Goal: Transaction & Acquisition: Obtain resource

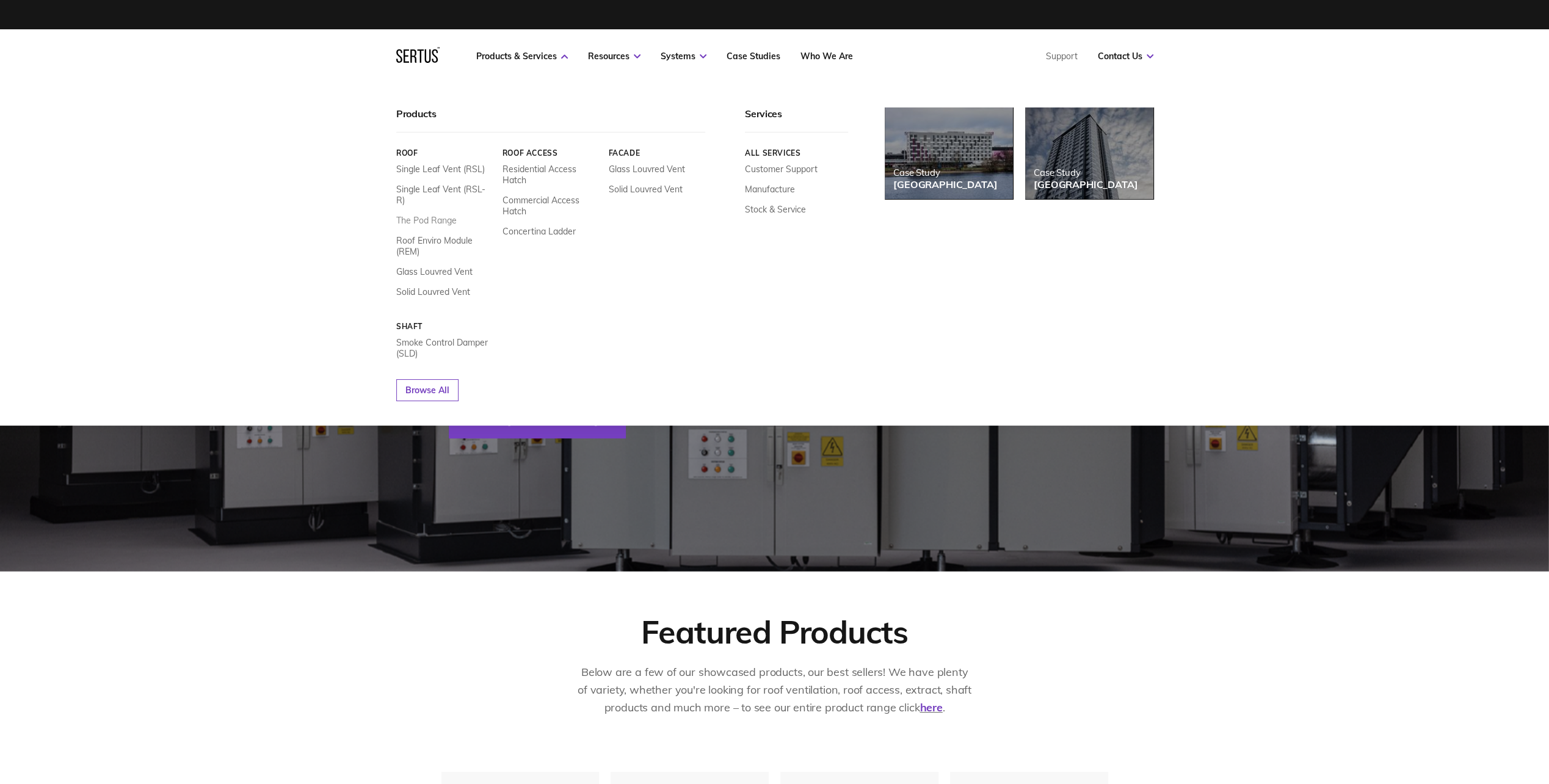
click at [446, 215] on link "The Pod Range" at bounding box center [426, 219] width 61 height 11
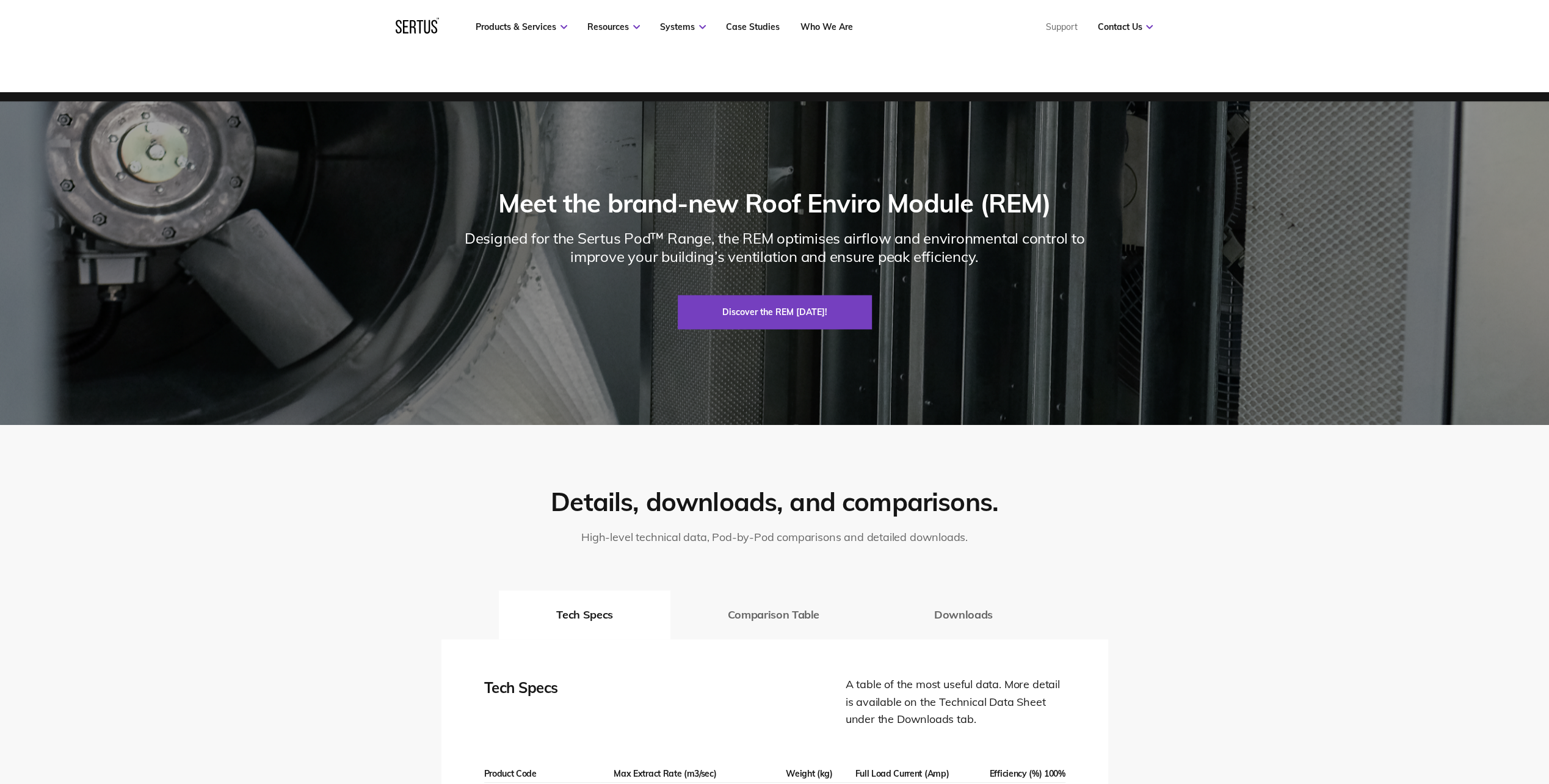
scroll to position [2137, 0]
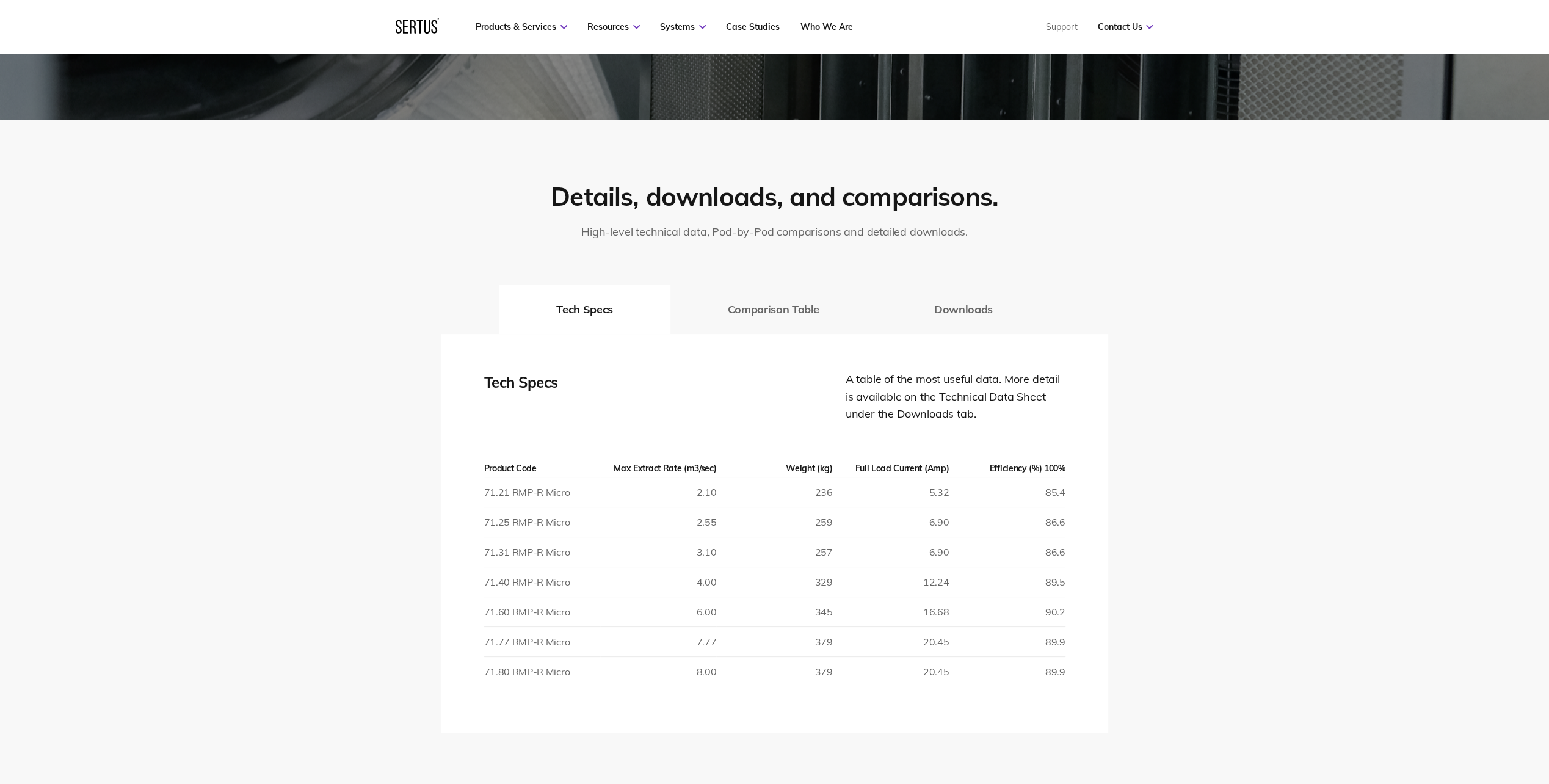
click at [736, 305] on button "Comparison Table" at bounding box center [774, 309] width 206 height 49
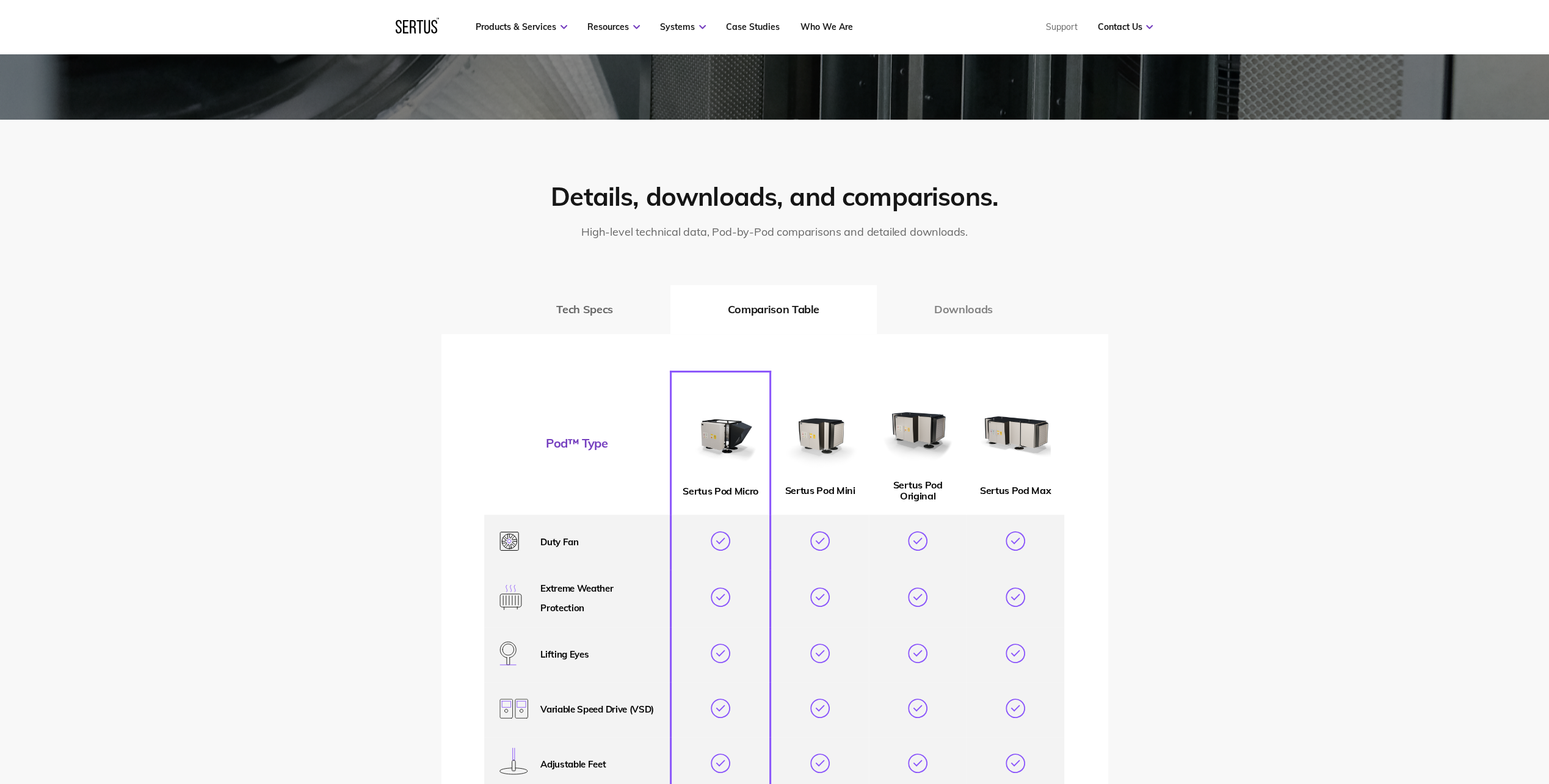
click at [960, 303] on button "Downloads" at bounding box center [963, 309] width 173 height 49
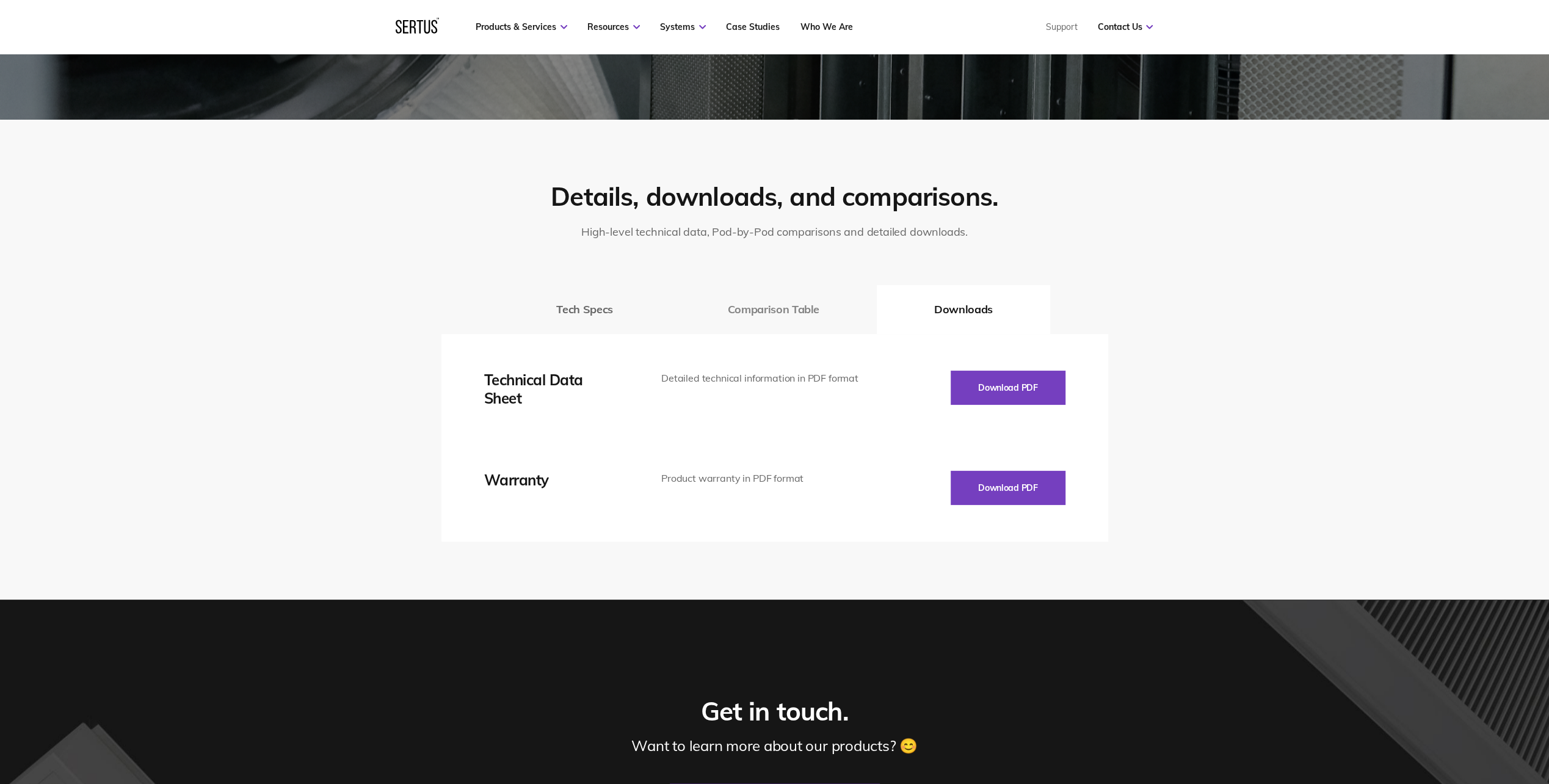
click at [836, 303] on button "Comparison Table" at bounding box center [774, 309] width 206 height 49
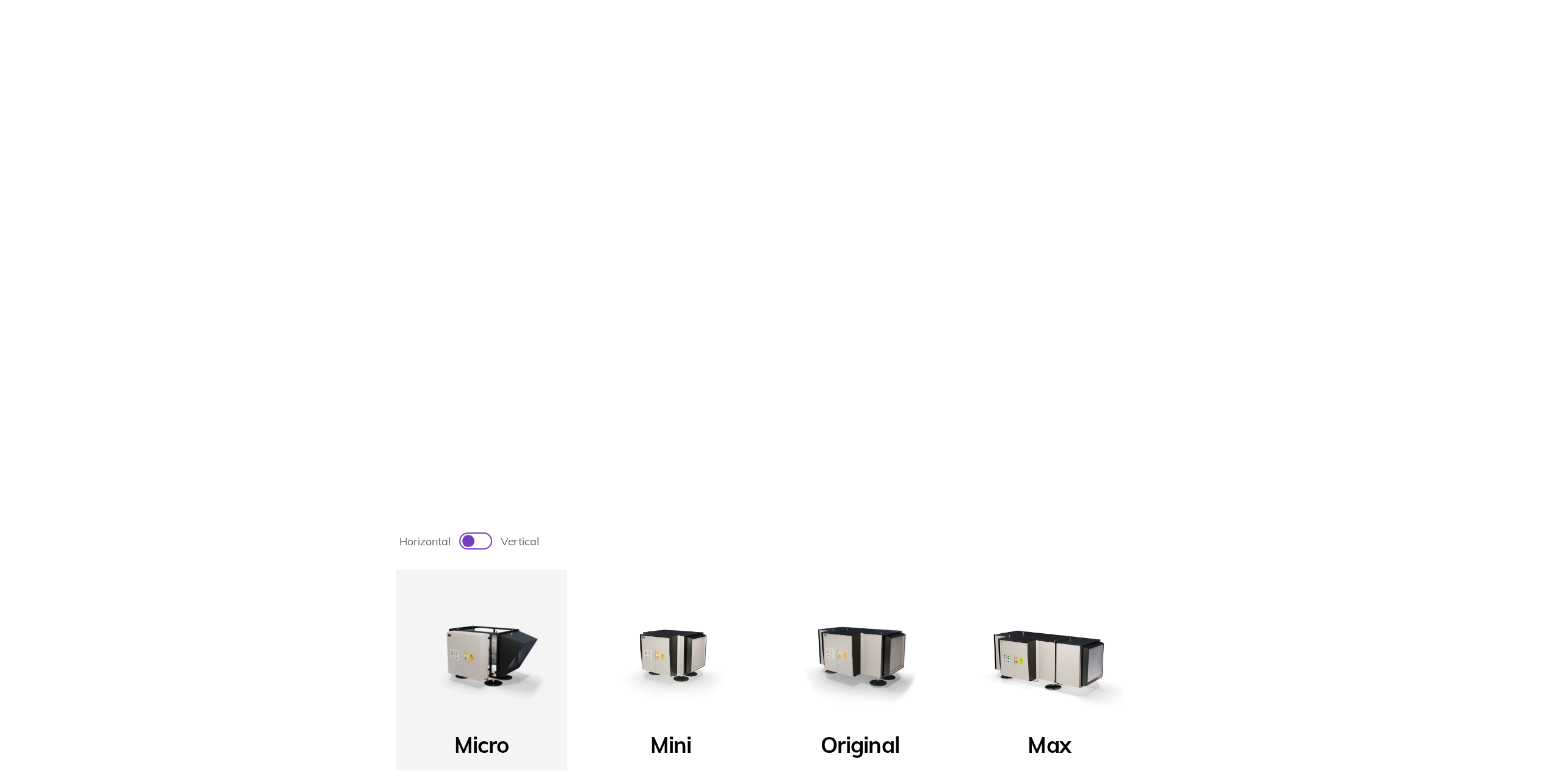
scroll to position [0, 0]
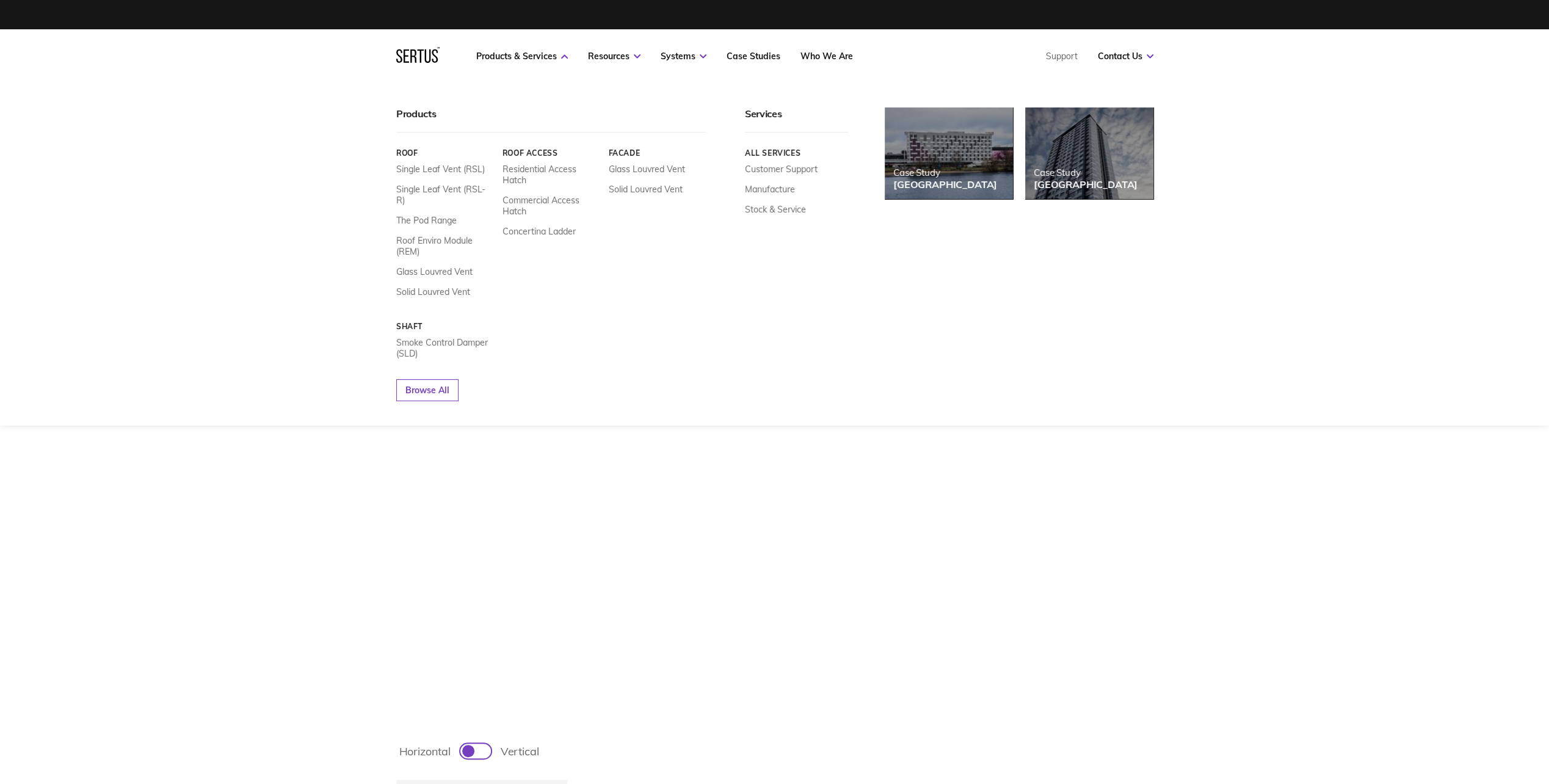
click at [514, 49] on nav "Products & Services Resources Systems Case Studies Who We Are Support Contact U…" at bounding box center [774, 56] width 757 height 54
click at [446, 215] on link "The Pod Range" at bounding box center [426, 219] width 61 height 11
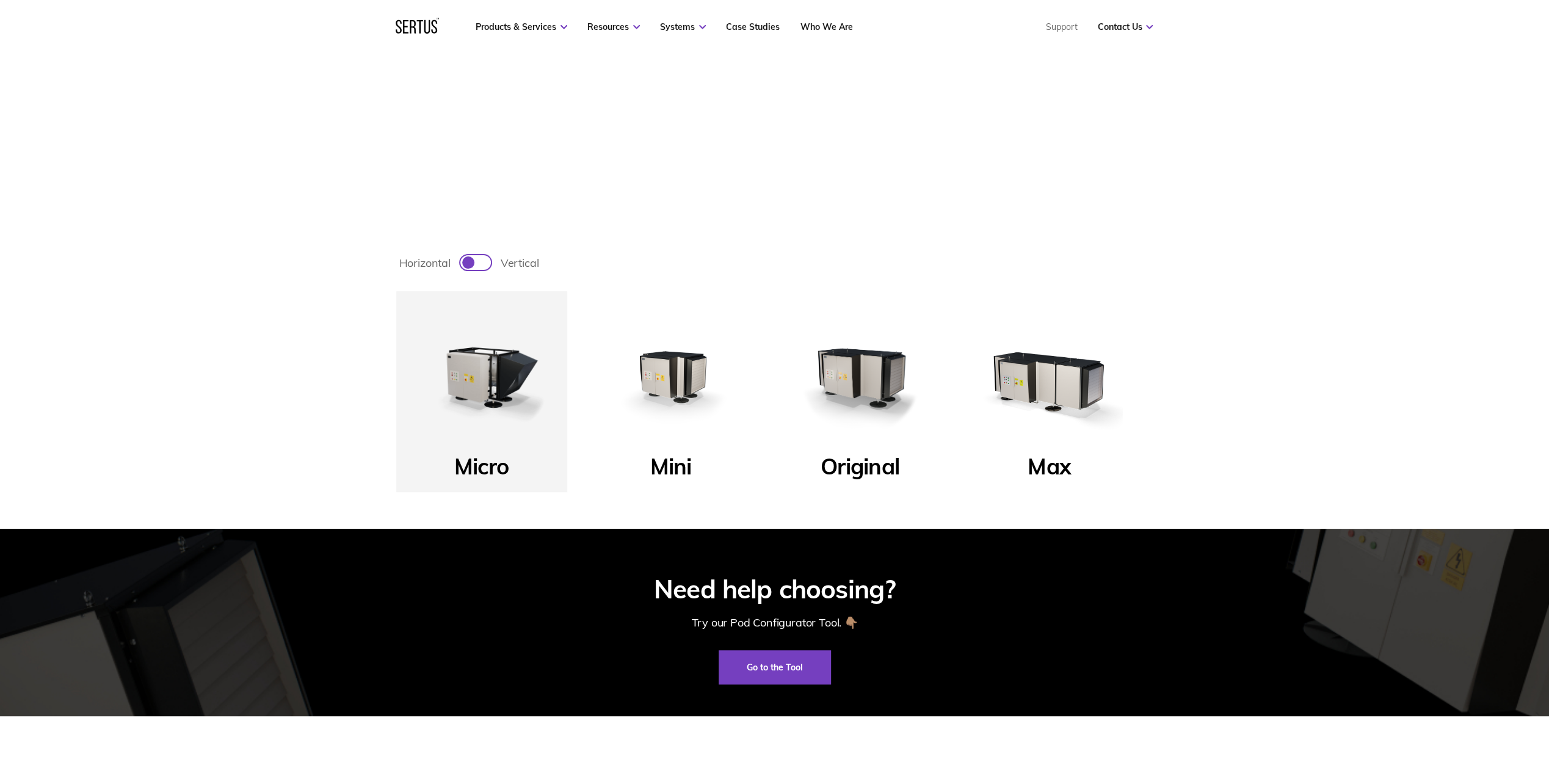
scroll to position [671, 0]
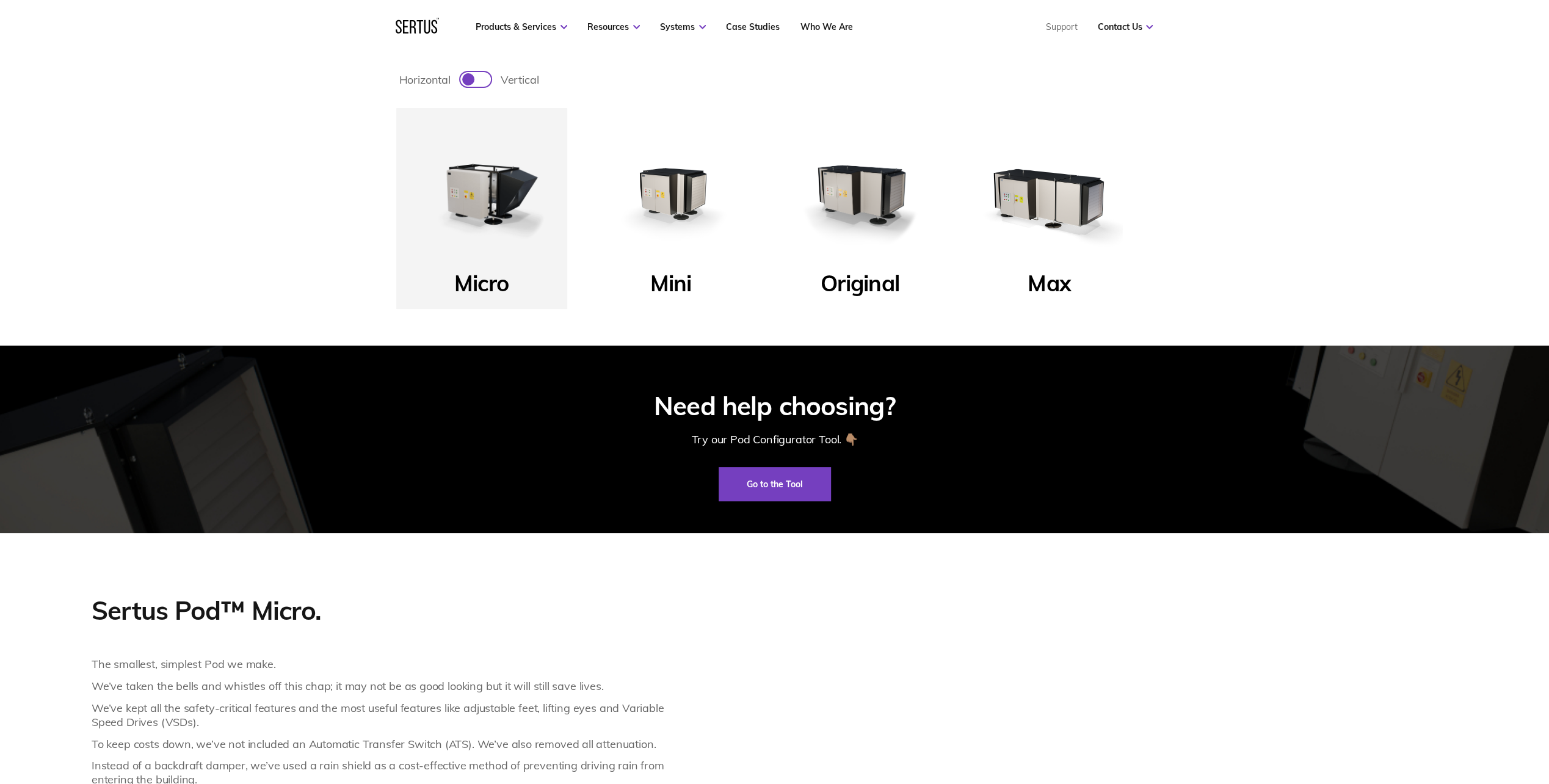
click at [670, 196] on img at bounding box center [671, 193] width 146 height 146
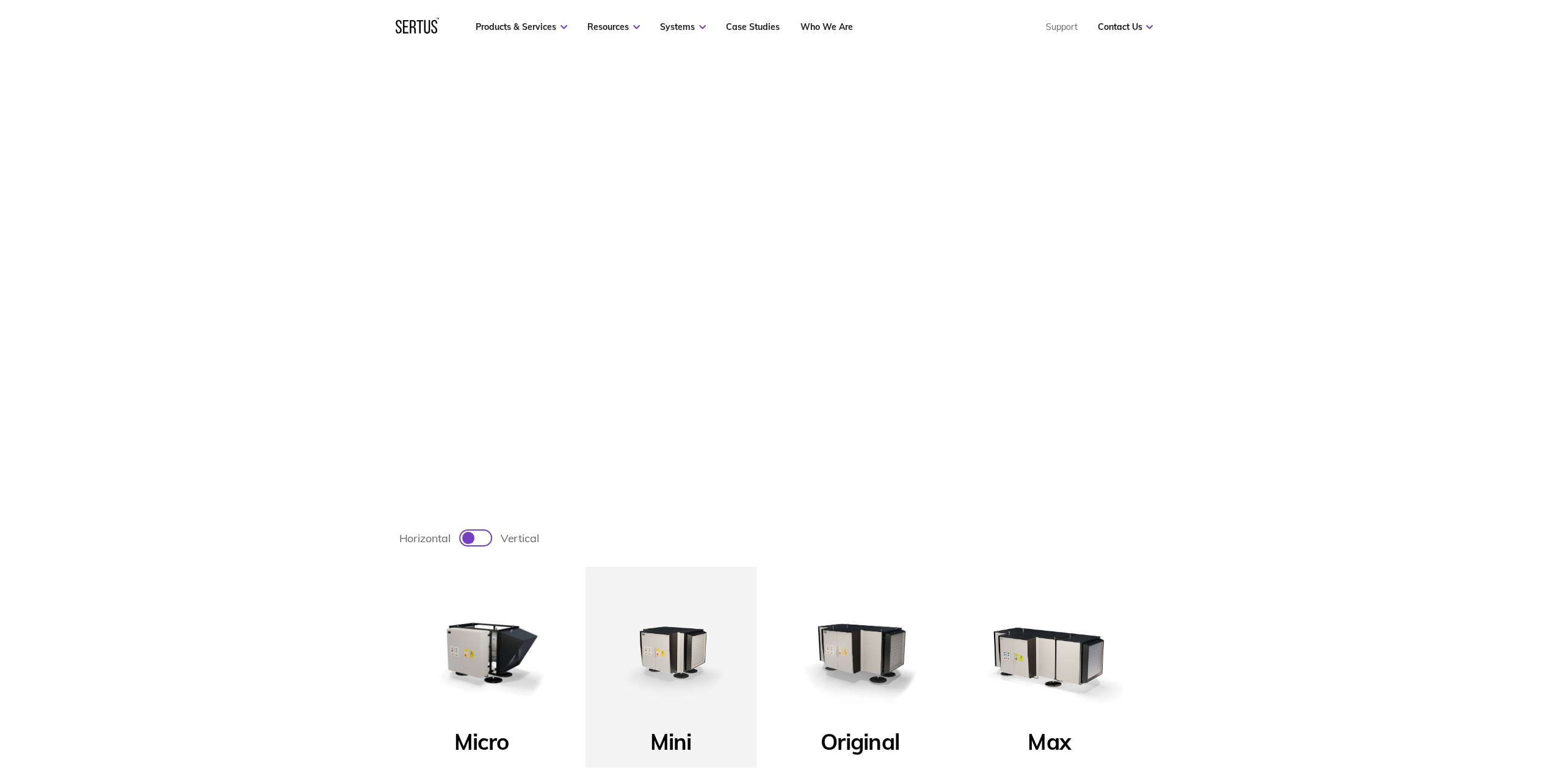
scroll to position [0, 0]
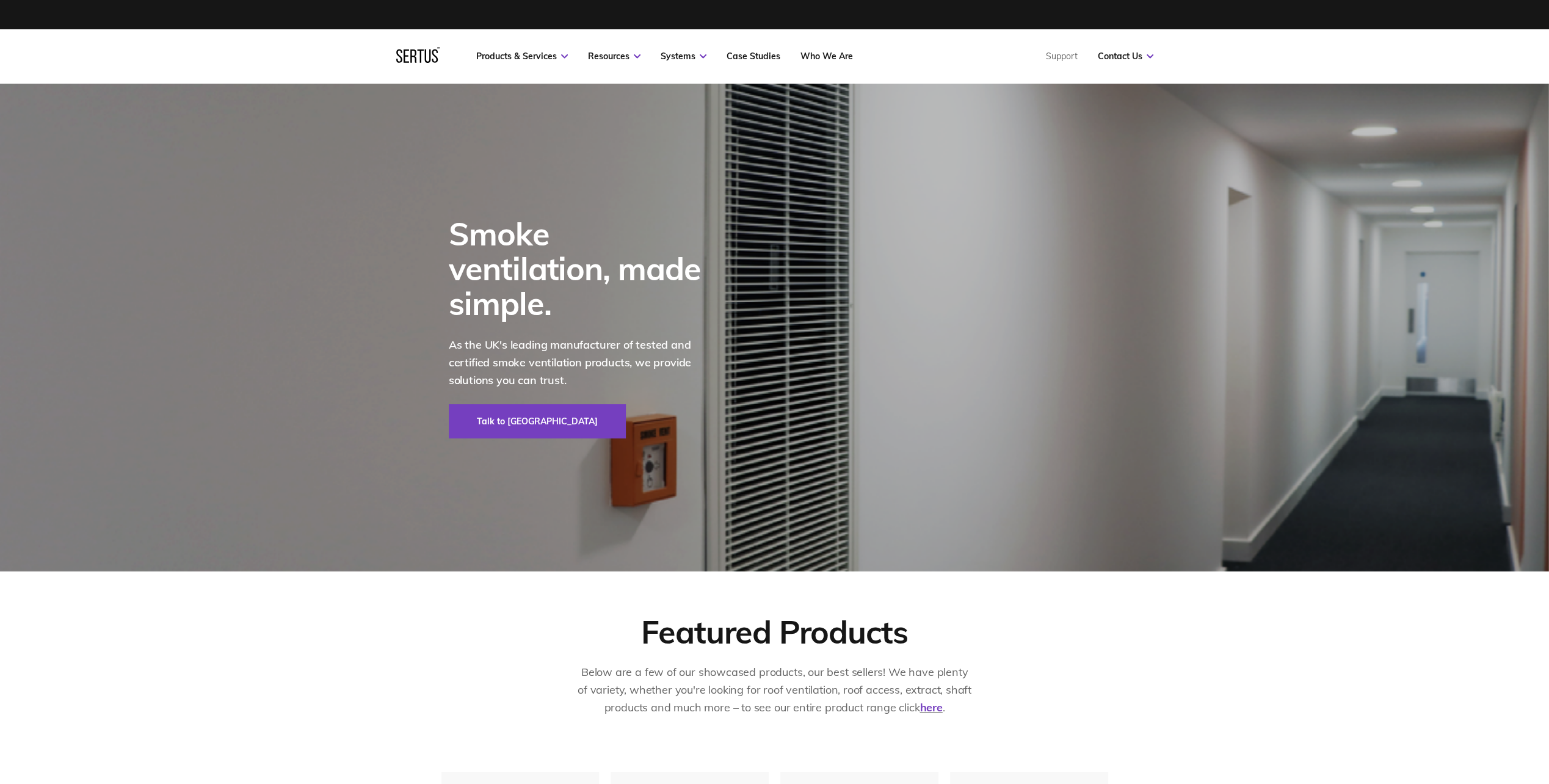
click at [1211, 547] on img at bounding box center [774, 327] width 1549 height 489
click at [1317, 257] on img at bounding box center [774, 327] width 1549 height 489
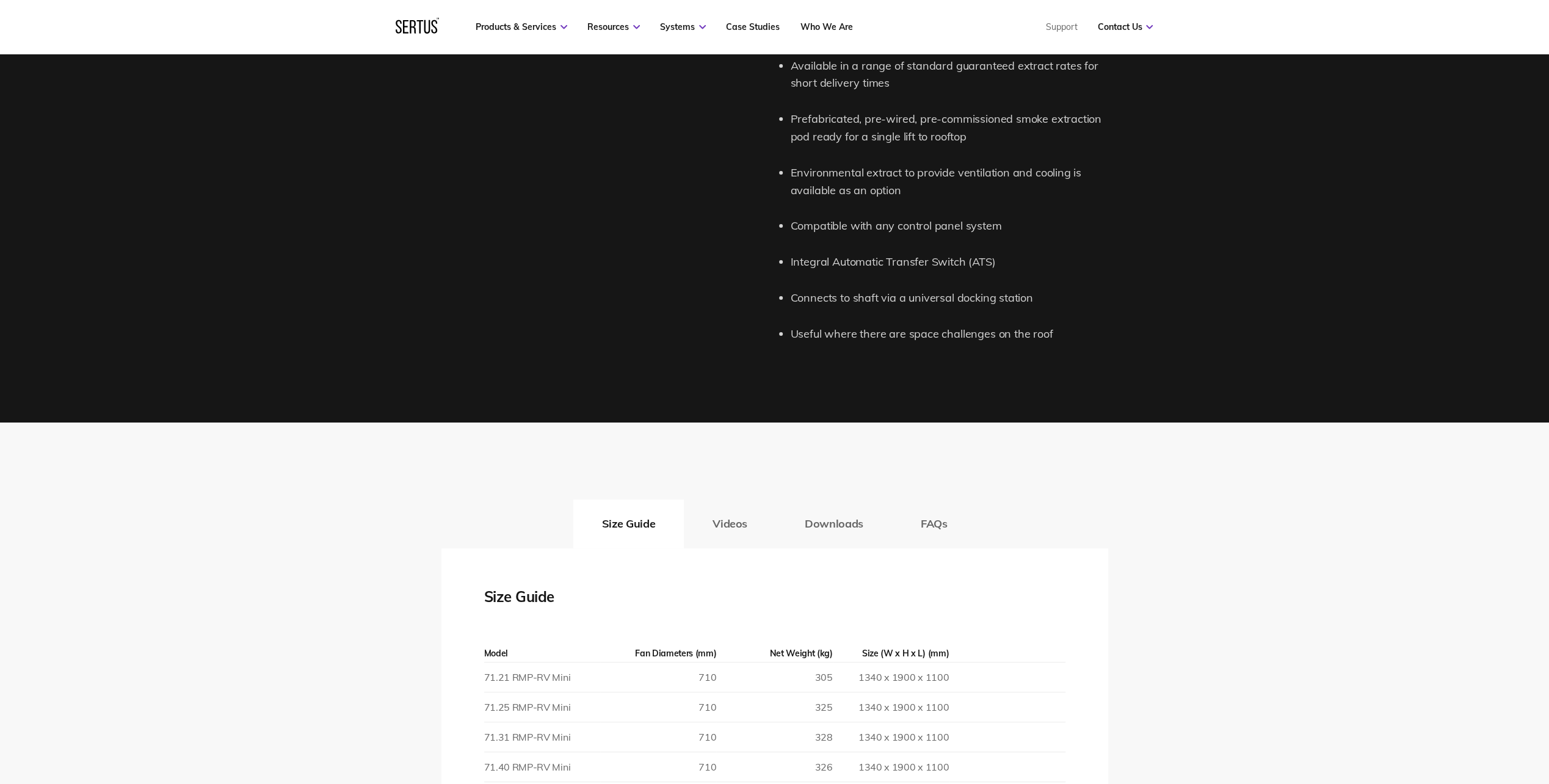
scroll to position [1892, 0]
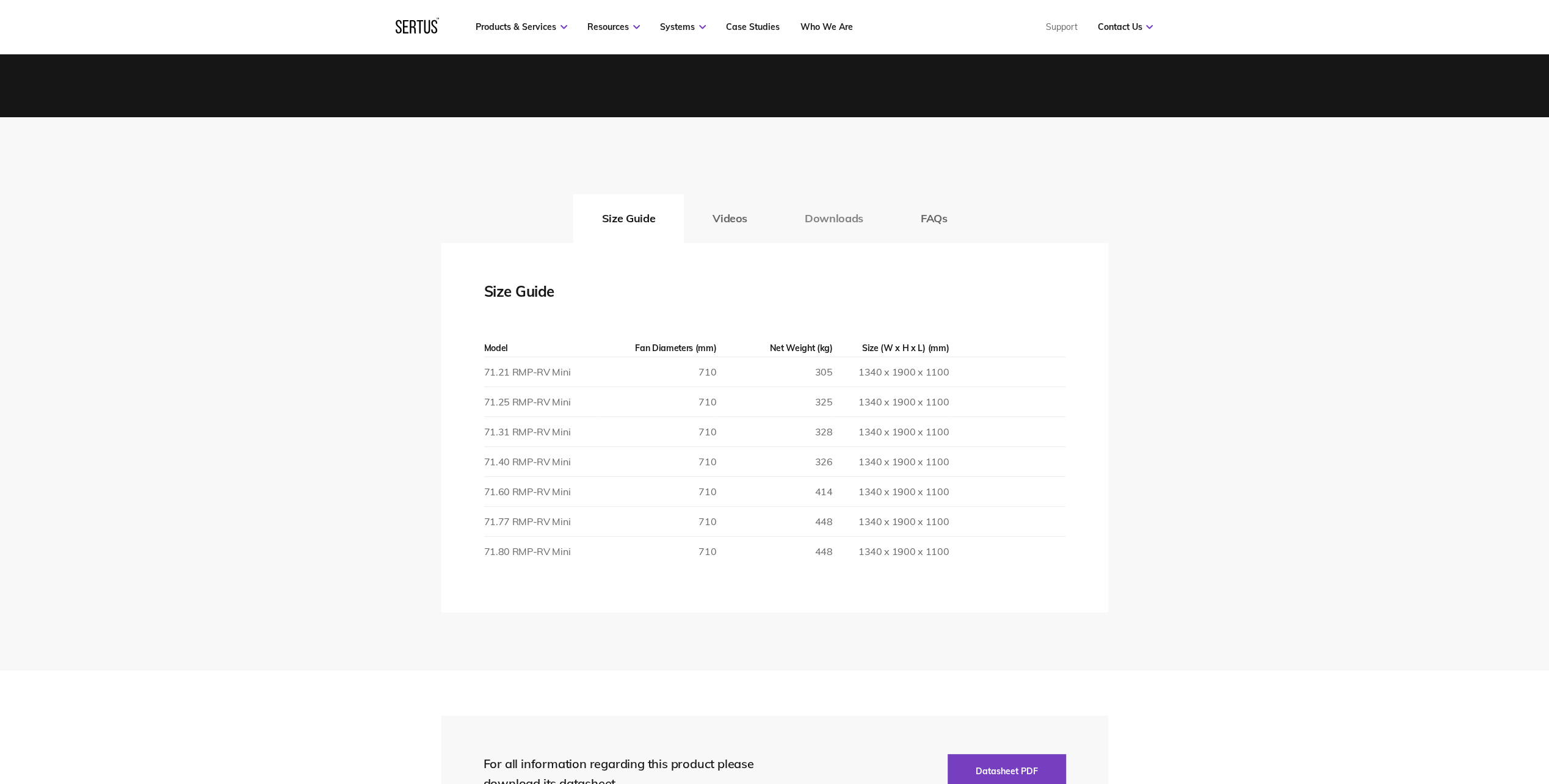
click at [825, 213] on button "Downloads" at bounding box center [833, 218] width 116 height 49
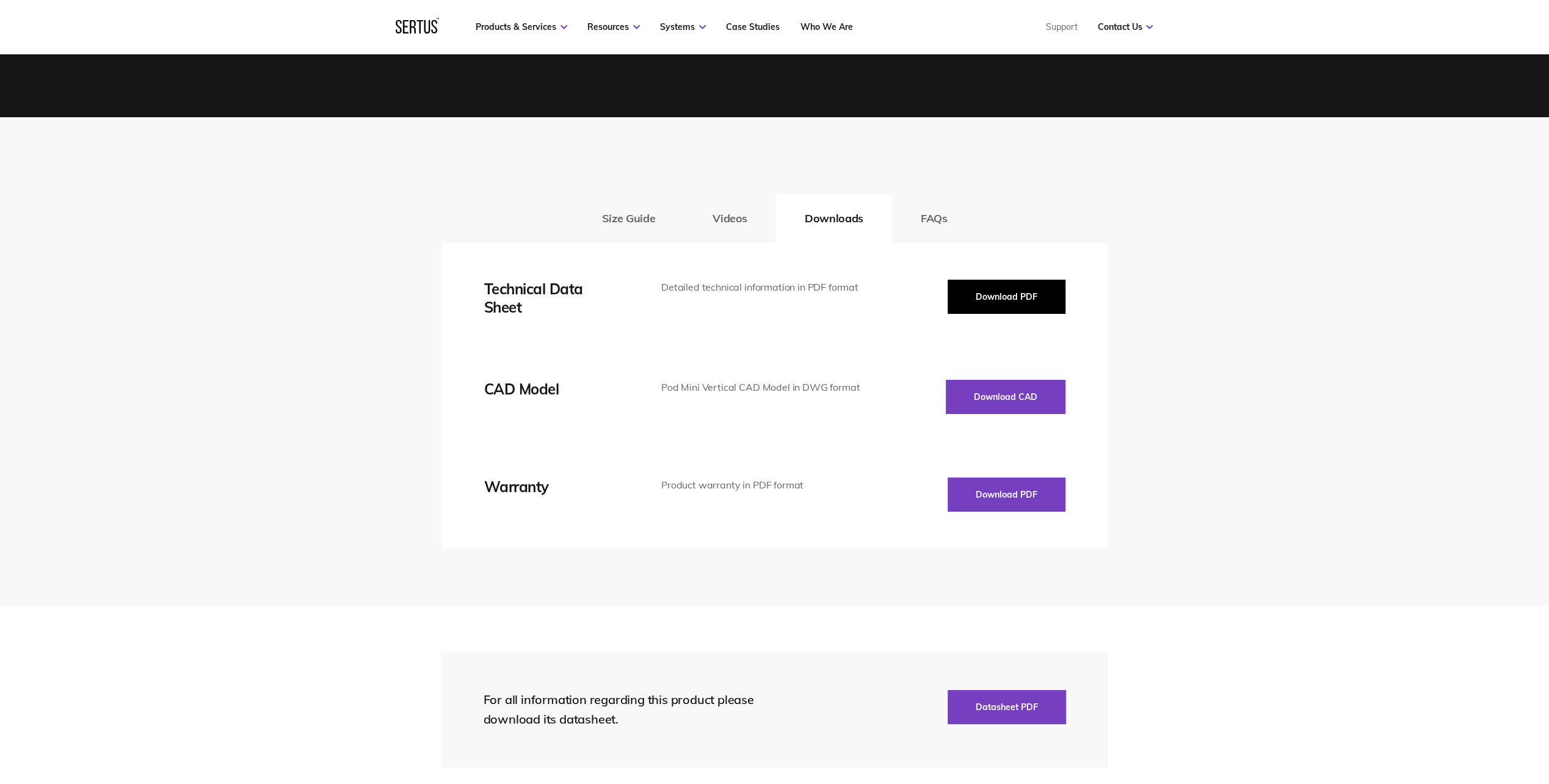
click at [1043, 295] on button "Download PDF" at bounding box center [1006, 297] width 117 height 35
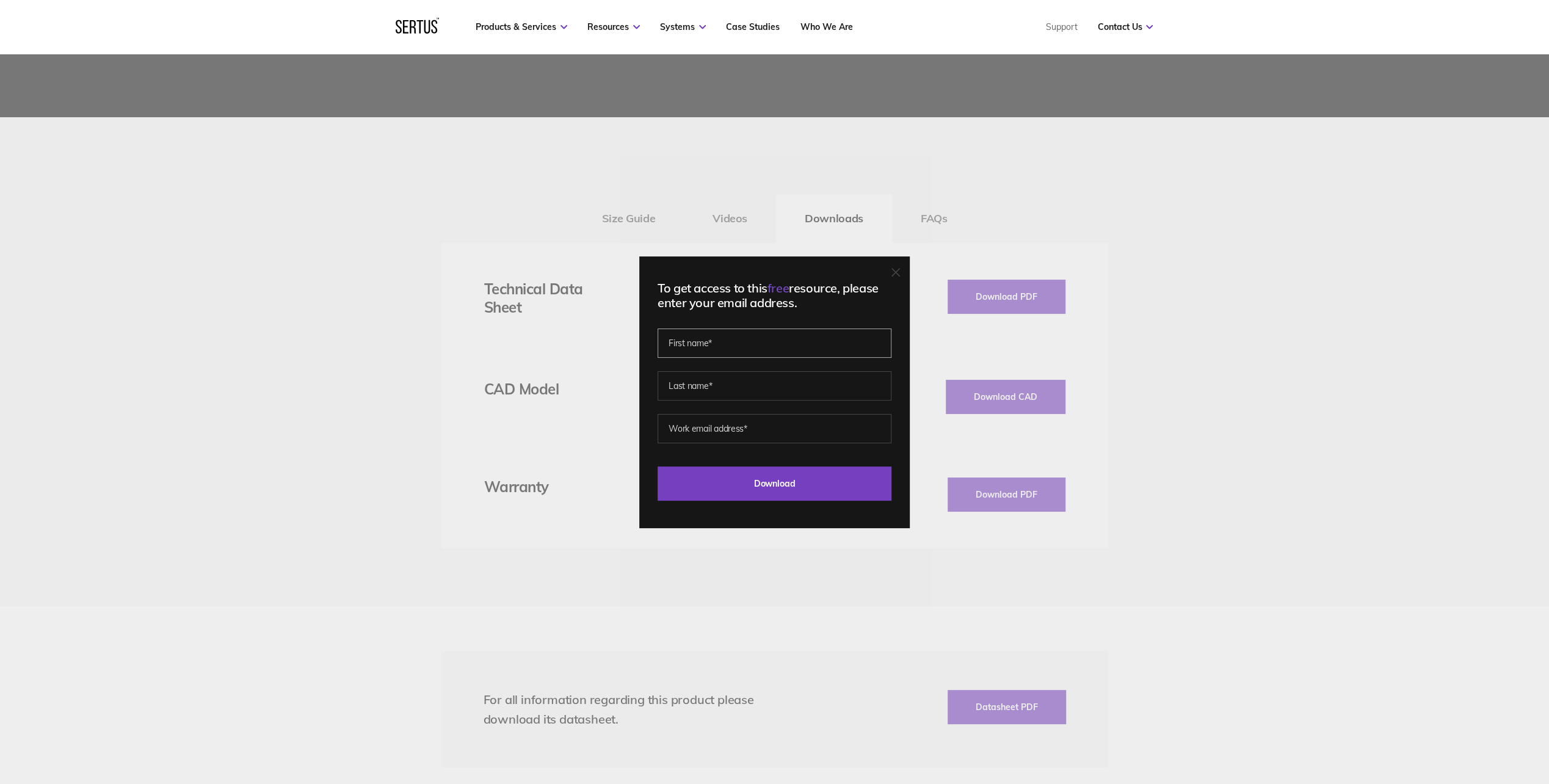
click at [745, 343] on input "text" at bounding box center [774, 342] width 234 height 29
type input "Dilara"
click at [736, 388] on input "text" at bounding box center [774, 386] width 234 height 29
type input "Narin"
click at [749, 424] on input "email" at bounding box center [774, 428] width 234 height 29
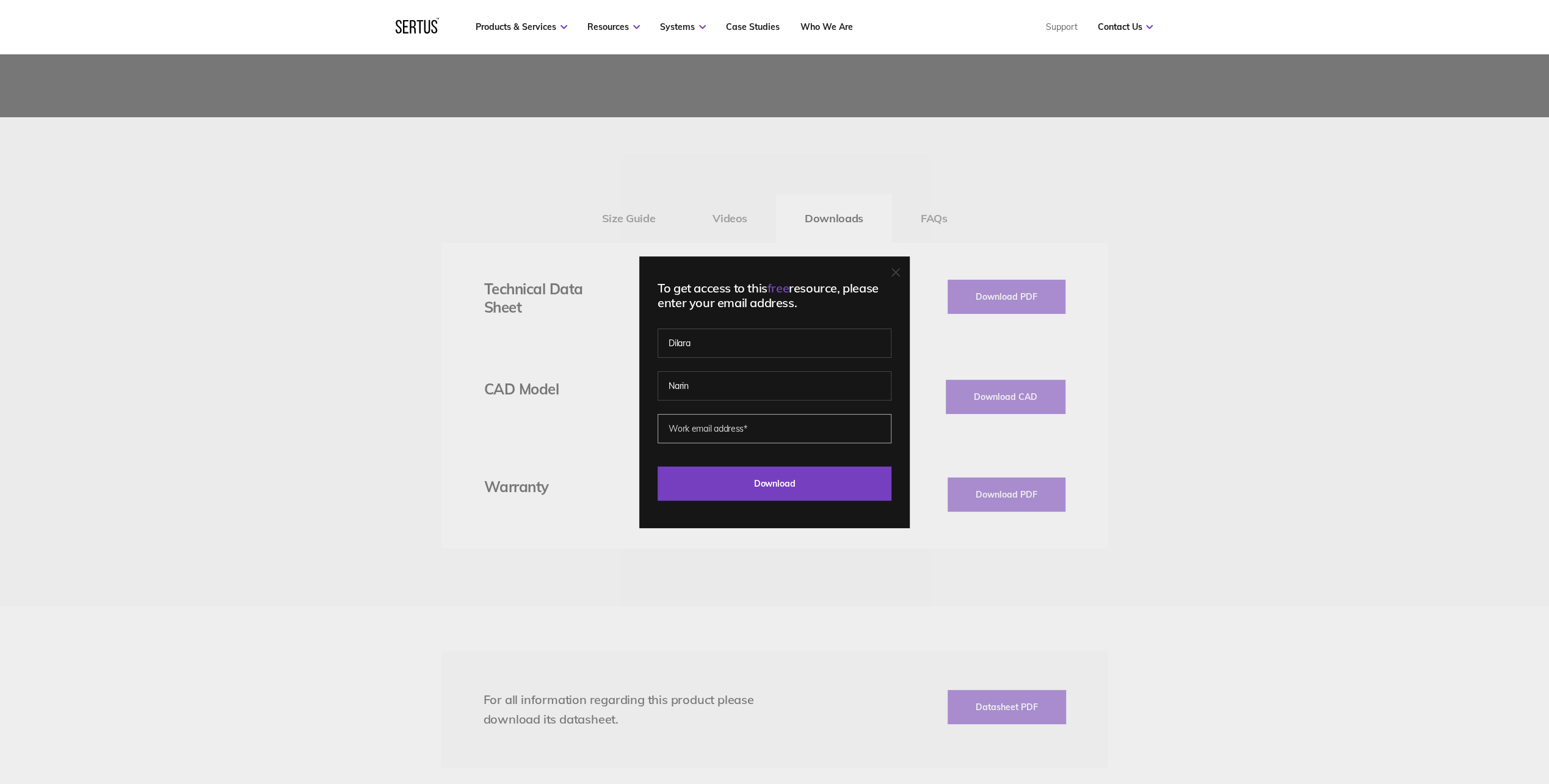
type input "dnarin@fdsuk.com"
click at [750, 480] on input "Download" at bounding box center [774, 484] width 234 height 35
